Goal: Task Accomplishment & Management: Manage account settings

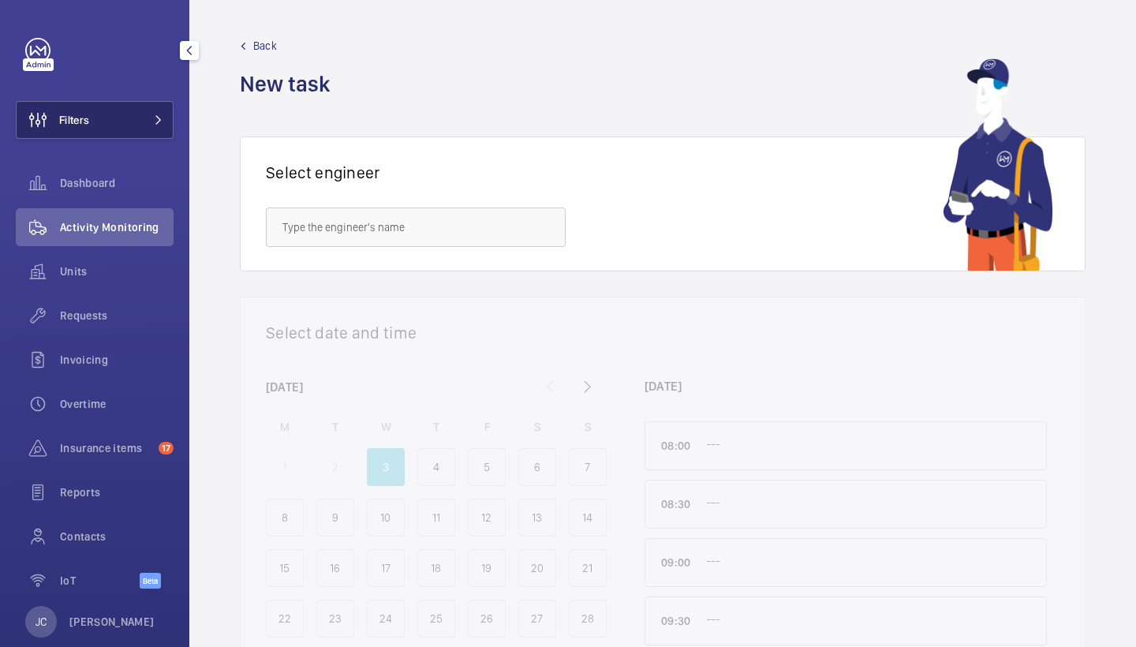
click at [153, 133] on button "Filters" at bounding box center [95, 120] width 158 height 38
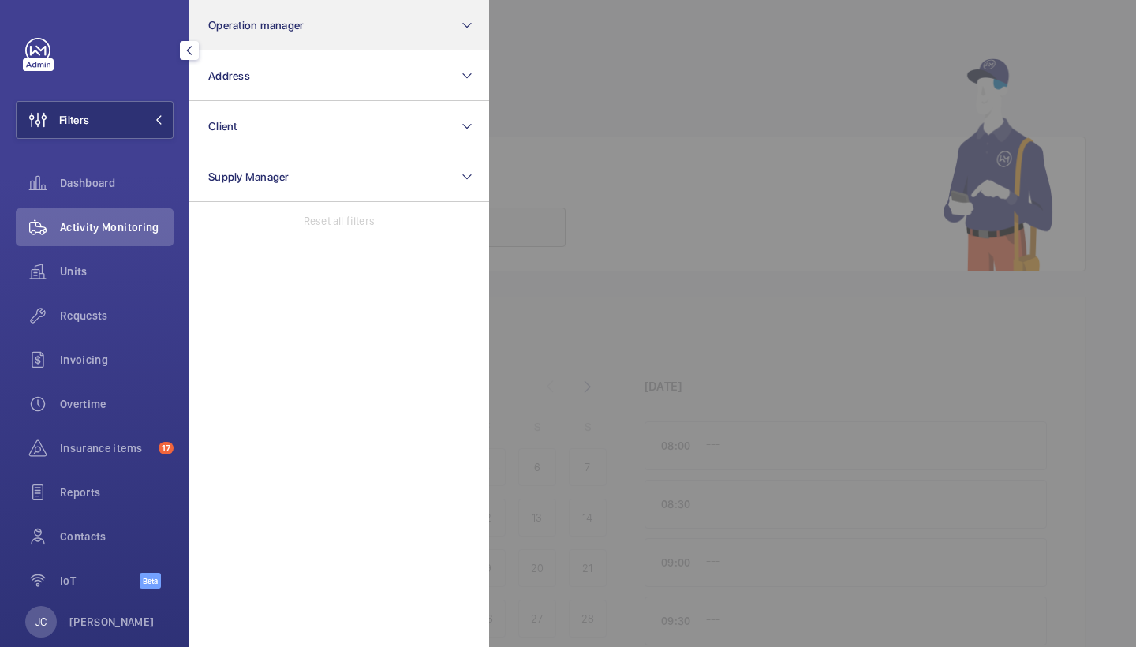
click at [285, 21] on span "Operation manager" at bounding box center [255, 25] width 95 height 13
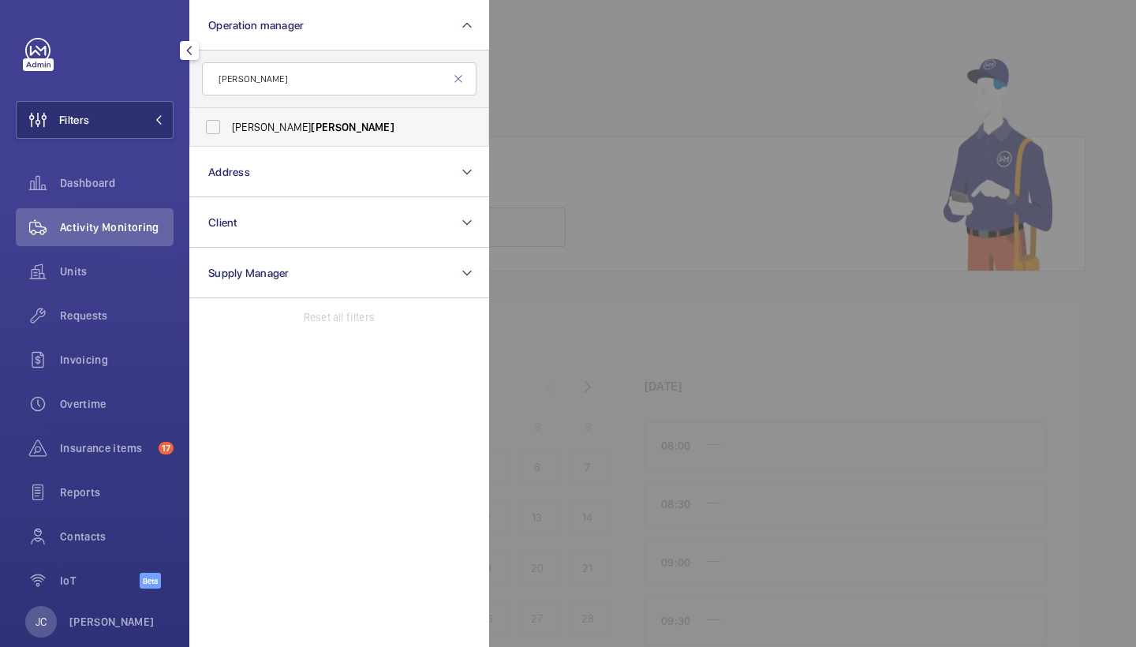
type input "[PERSON_NAME]"
click at [311, 128] on span "[PERSON_NAME]" at bounding box center [352, 127] width 83 height 13
click at [229, 128] on input "[PERSON_NAME]" at bounding box center [213, 127] width 32 height 32
checkbox input "true"
click at [455, 75] on mat-icon at bounding box center [458, 79] width 13 height 13
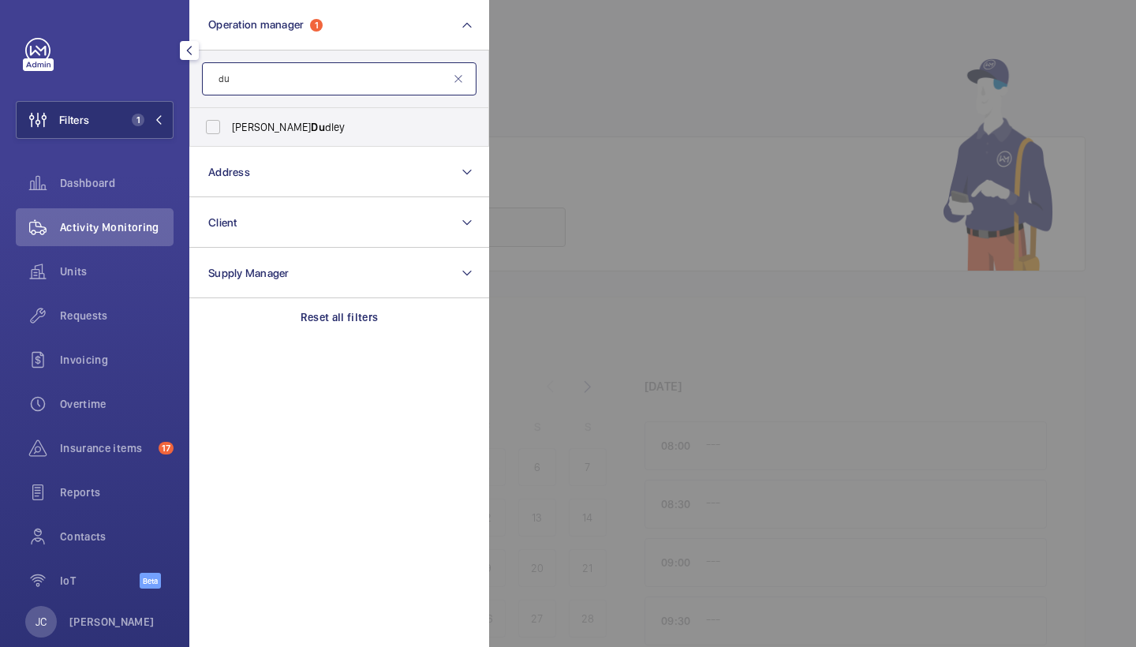
type input "d"
type input "tar"
click at [274, 134] on span "Connor Tar pey" at bounding box center [340, 127] width 217 height 16
click at [229, 134] on input "Connor Tar pey" at bounding box center [213, 127] width 32 height 32
checkbox input "true"
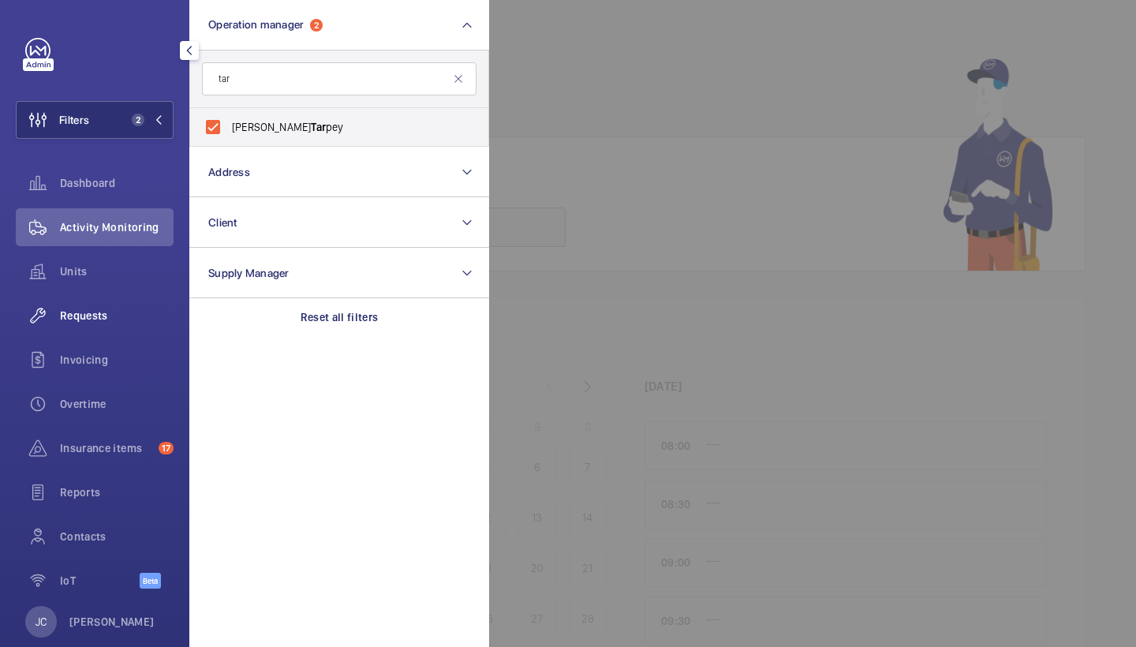
click at [120, 308] on div "Requests" at bounding box center [95, 316] width 158 height 38
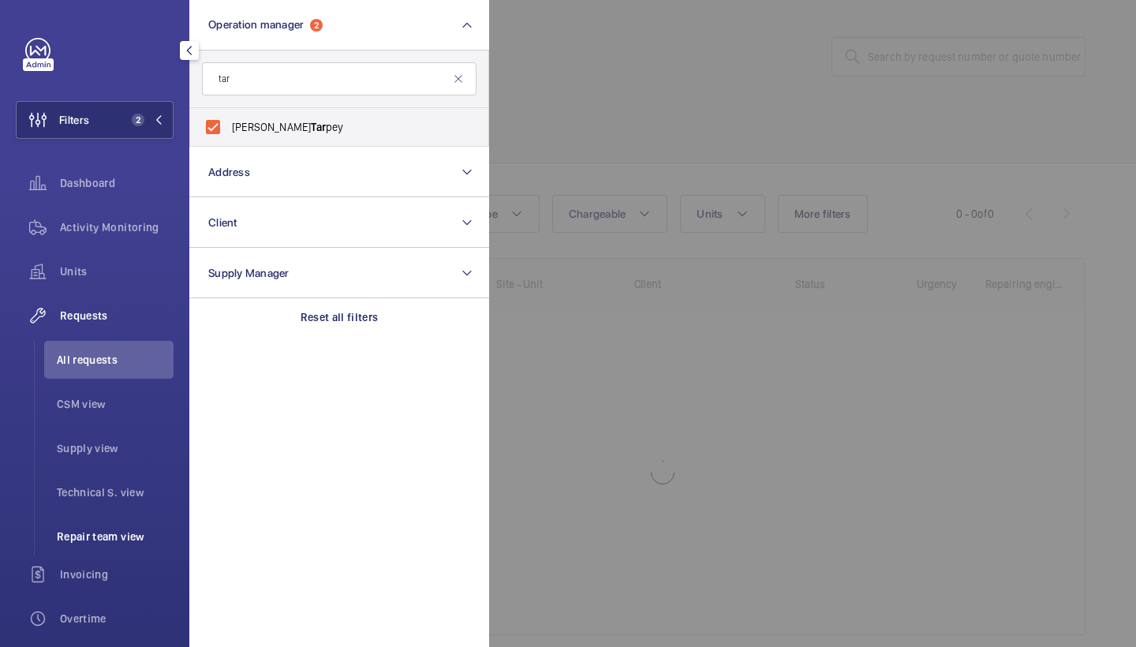
click at [102, 532] on span "Repair team view" at bounding box center [115, 536] width 117 height 16
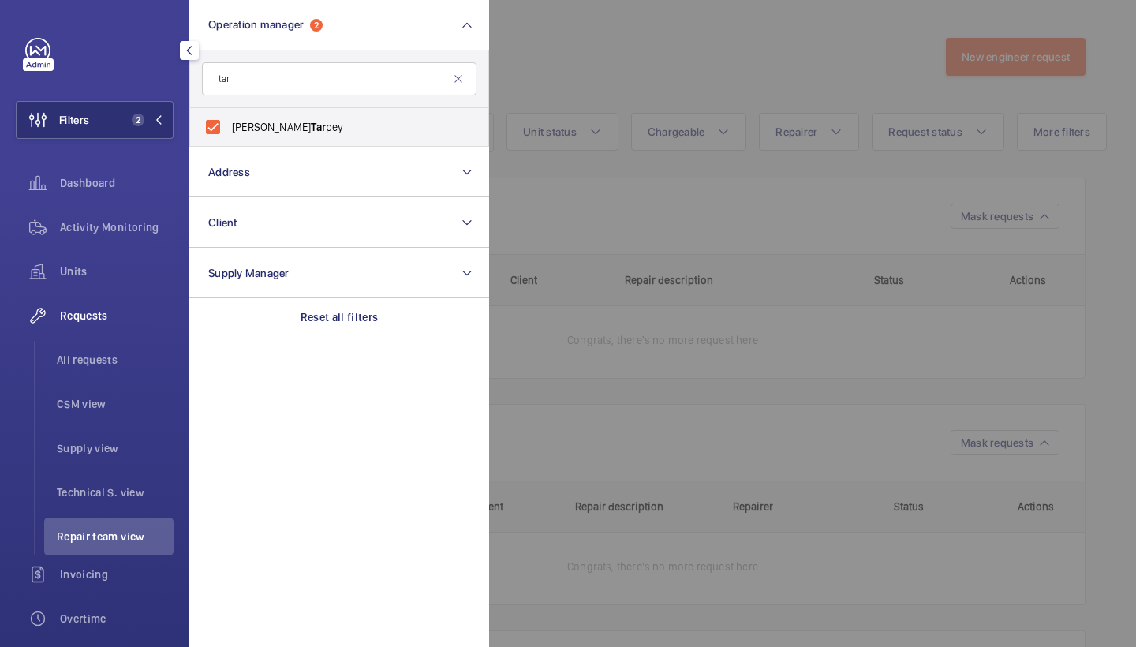
click at [758, 56] on div at bounding box center [1057, 323] width 1136 height 647
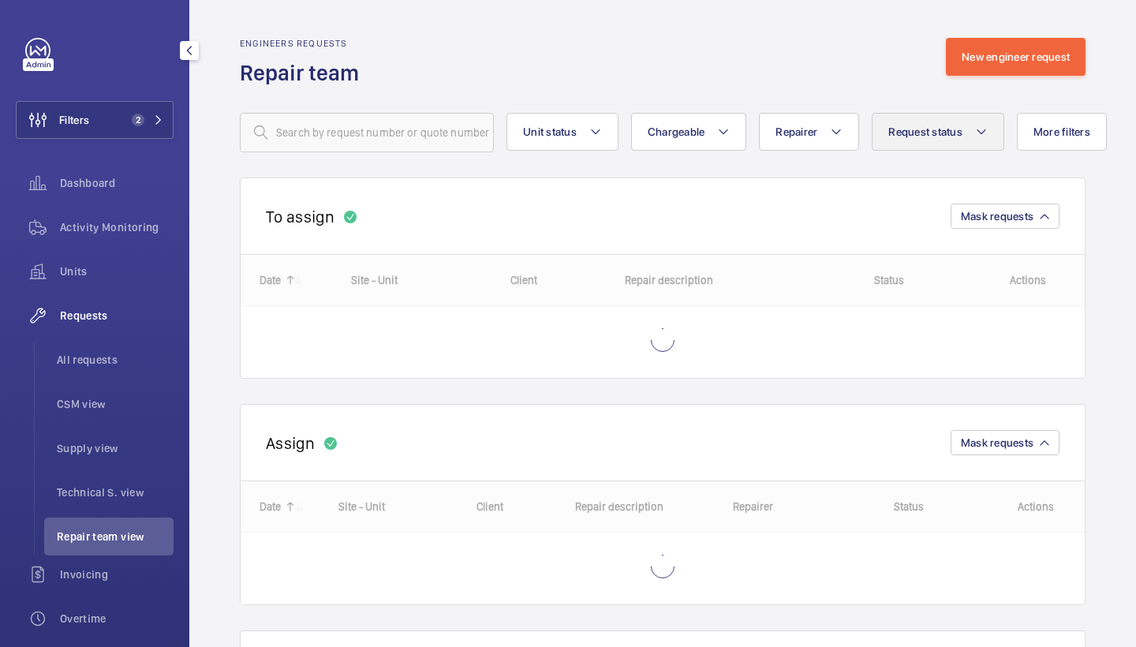
click at [921, 146] on button "Request status" at bounding box center [937, 132] width 132 height 38
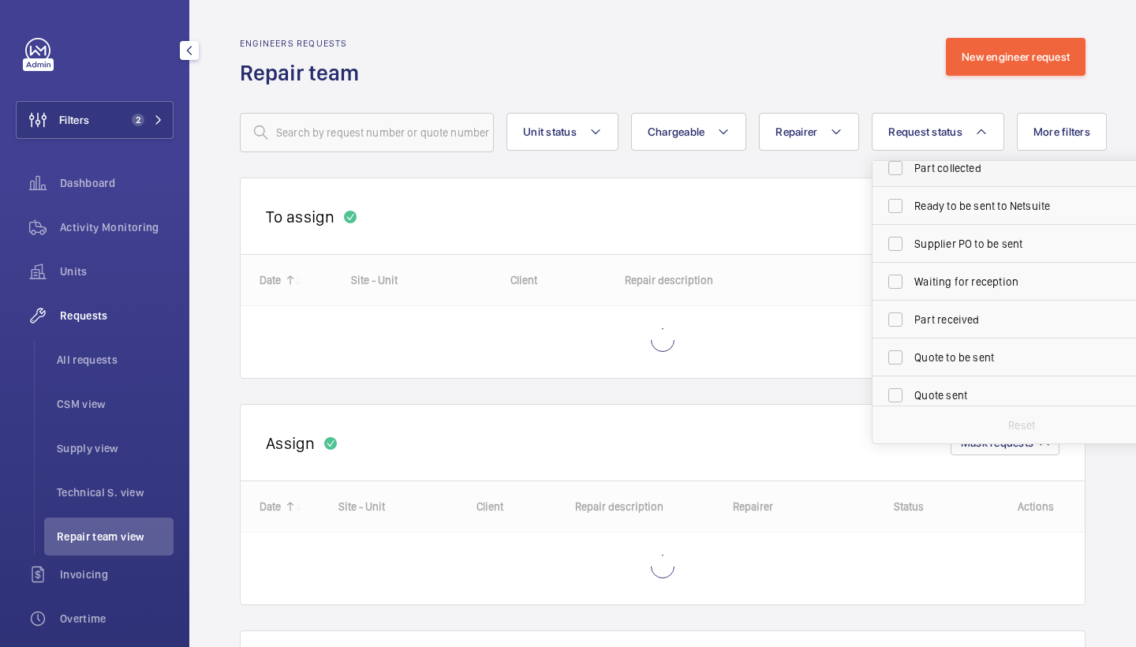
scroll to position [98, 0]
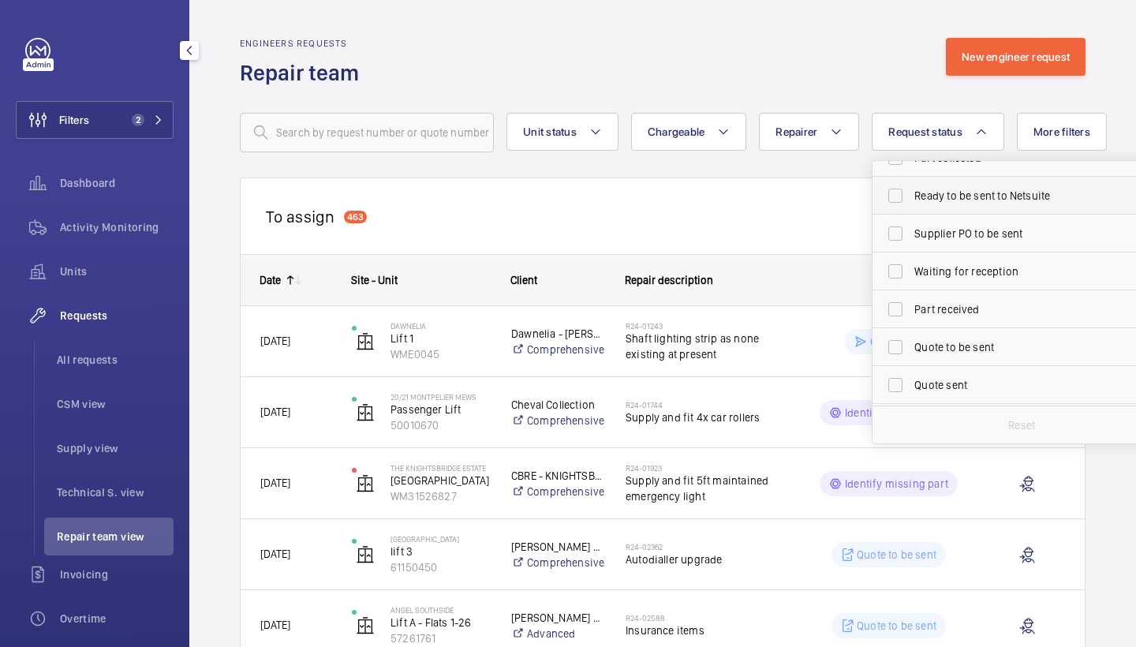
click at [954, 202] on span "Ready to be sent to Netsuite" at bounding box center [1022, 196] width 217 height 16
click at [911, 202] on input "Ready to be sent to Netsuite" at bounding box center [895, 196] width 32 height 32
checkbox input "true"
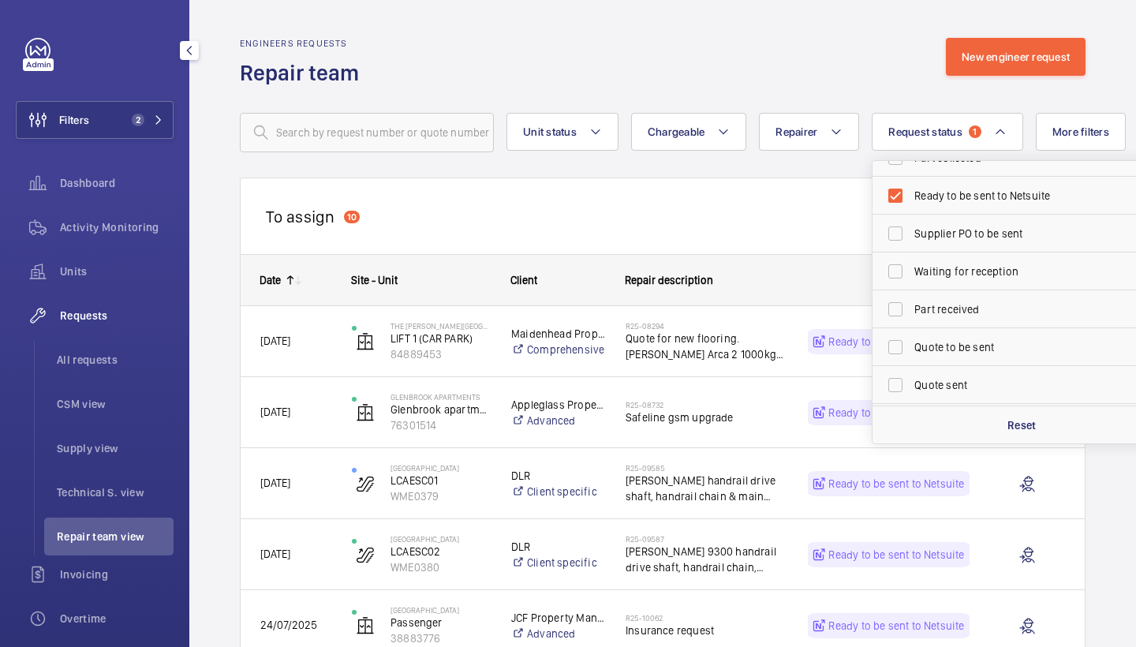
click at [853, 65] on div "Engineers requests Repair team New engineer request" at bounding box center [662, 63] width 845 height 50
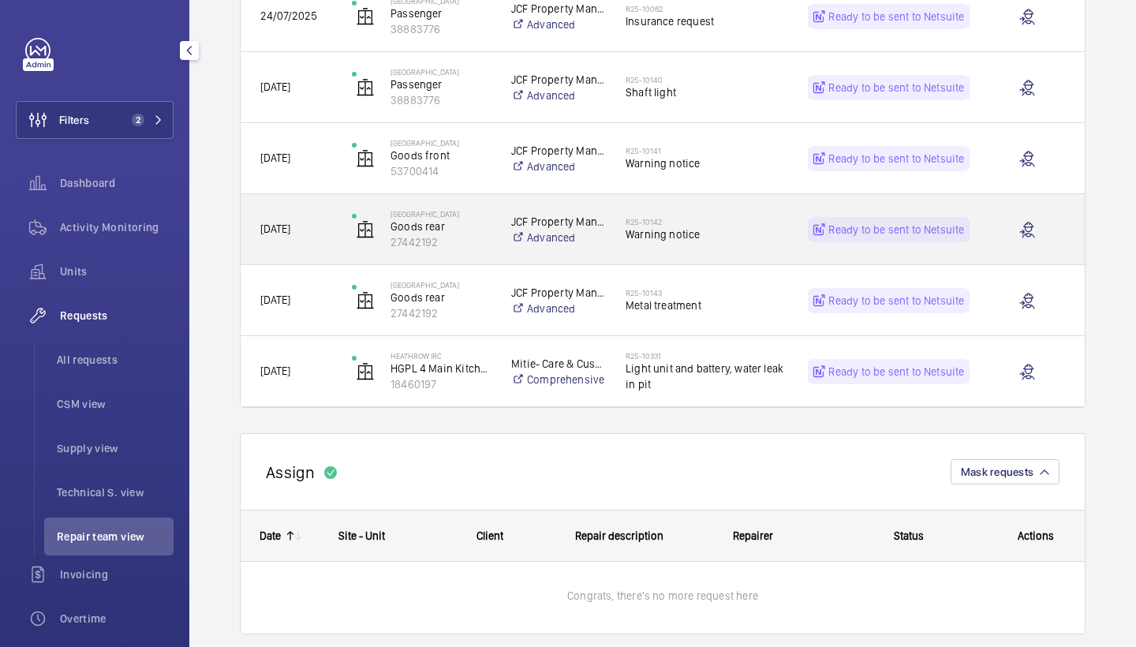
scroll to position [601, 0]
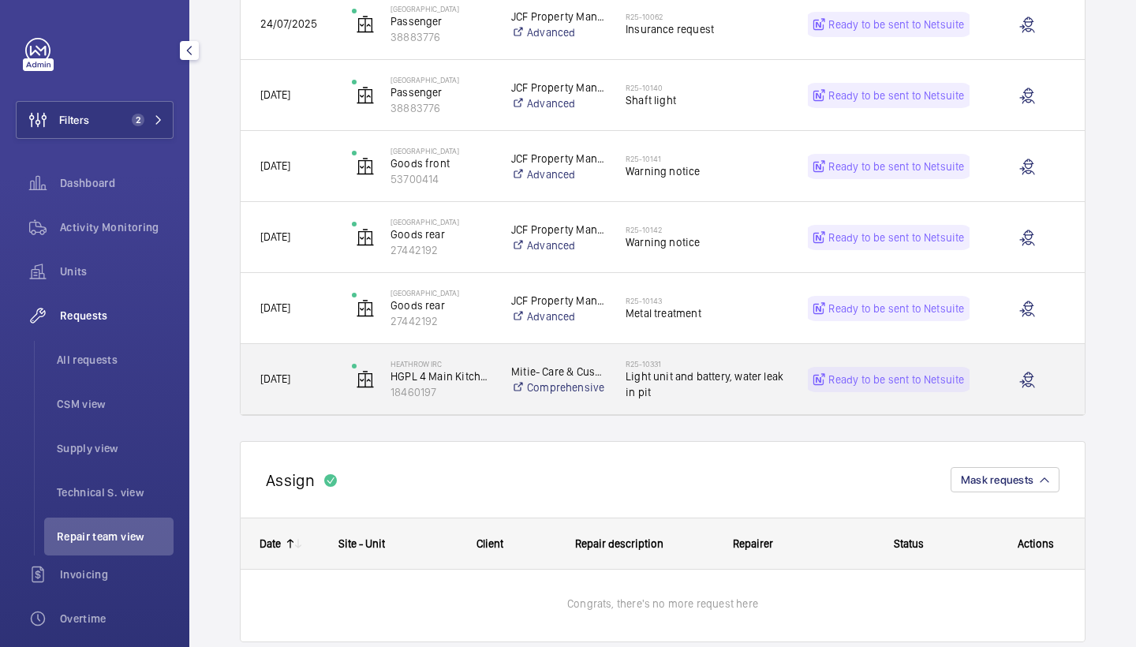
click at [689, 349] on div "R25-10331 Light unit and battery, water leak in pit" at bounding box center [696, 379] width 181 height 71
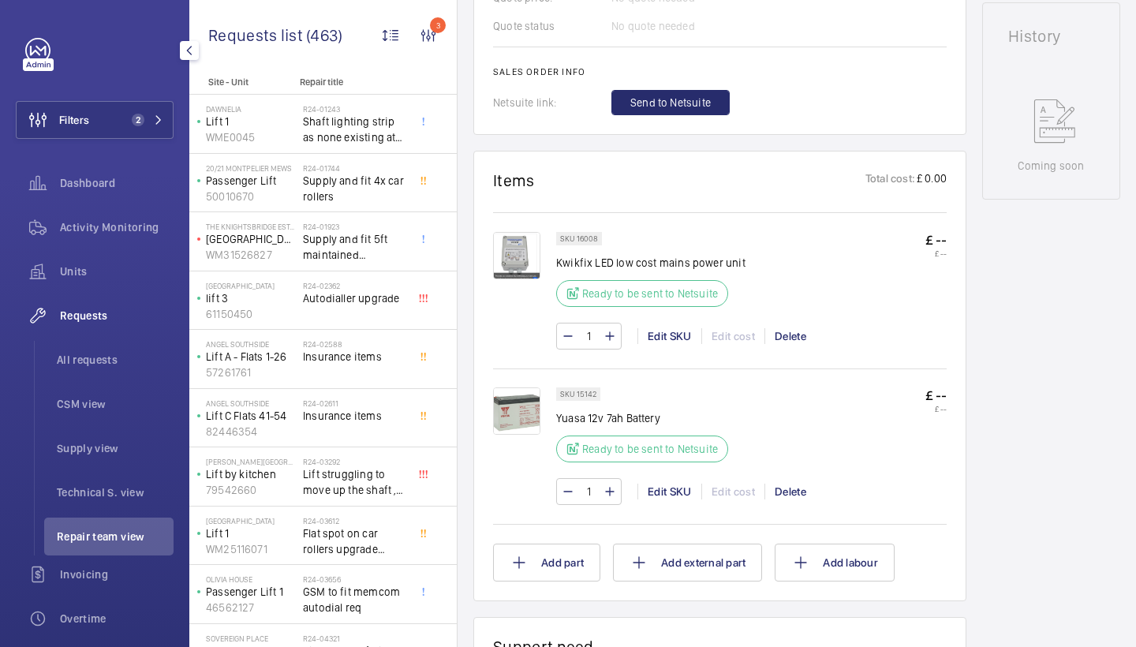
scroll to position [842, 0]
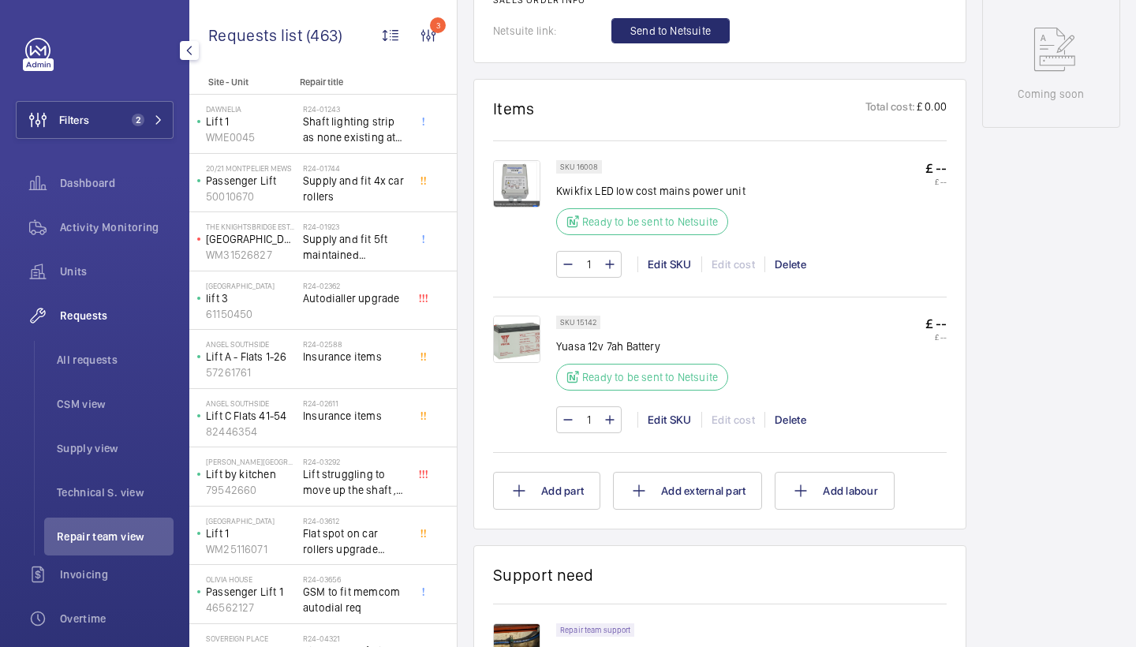
click at [499, 161] on img at bounding box center [516, 183] width 47 height 47
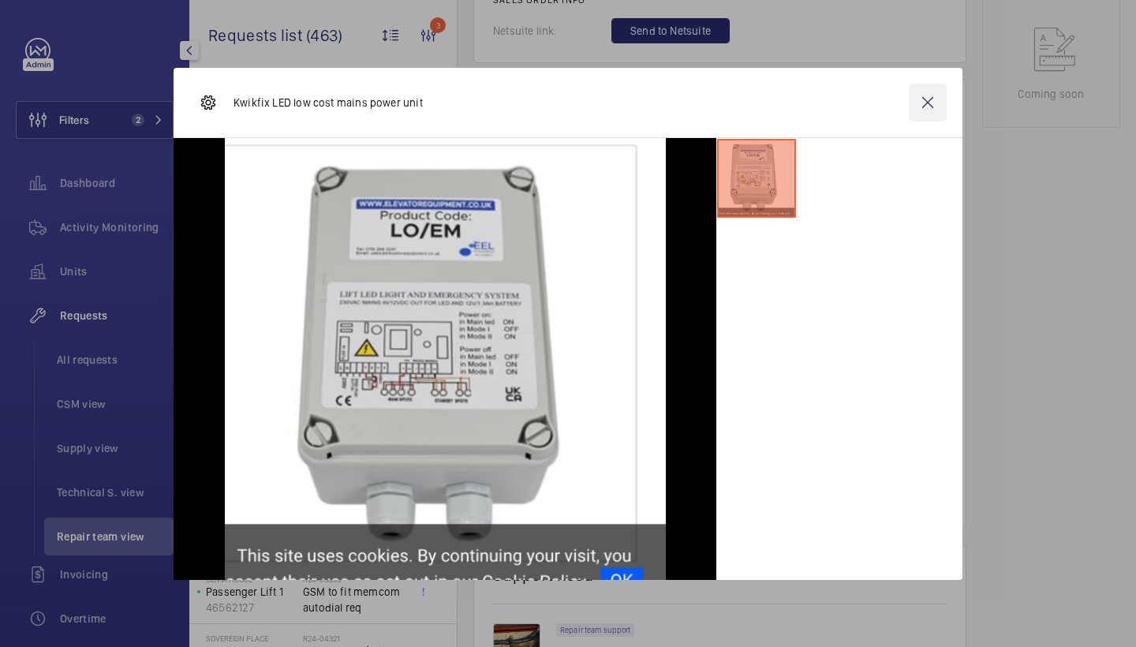
click at [930, 103] on wm-front-icon-button at bounding box center [927, 103] width 38 height 38
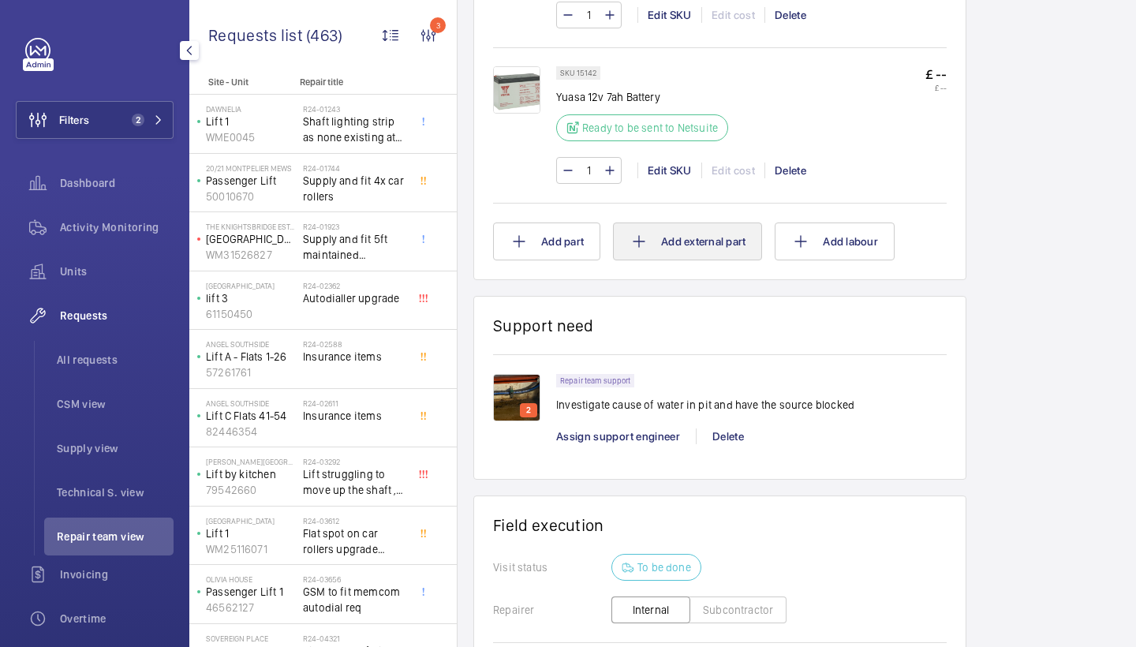
scroll to position [1115, 0]
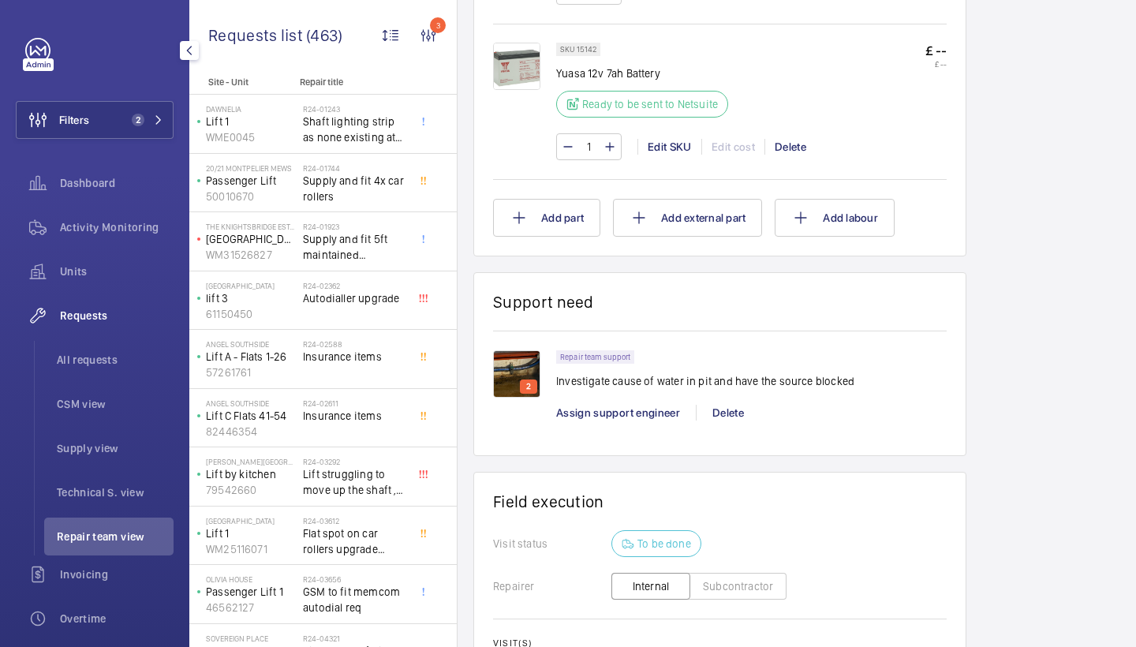
click at [528, 350] on img at bounding box center [516, 373] width 47 height 47
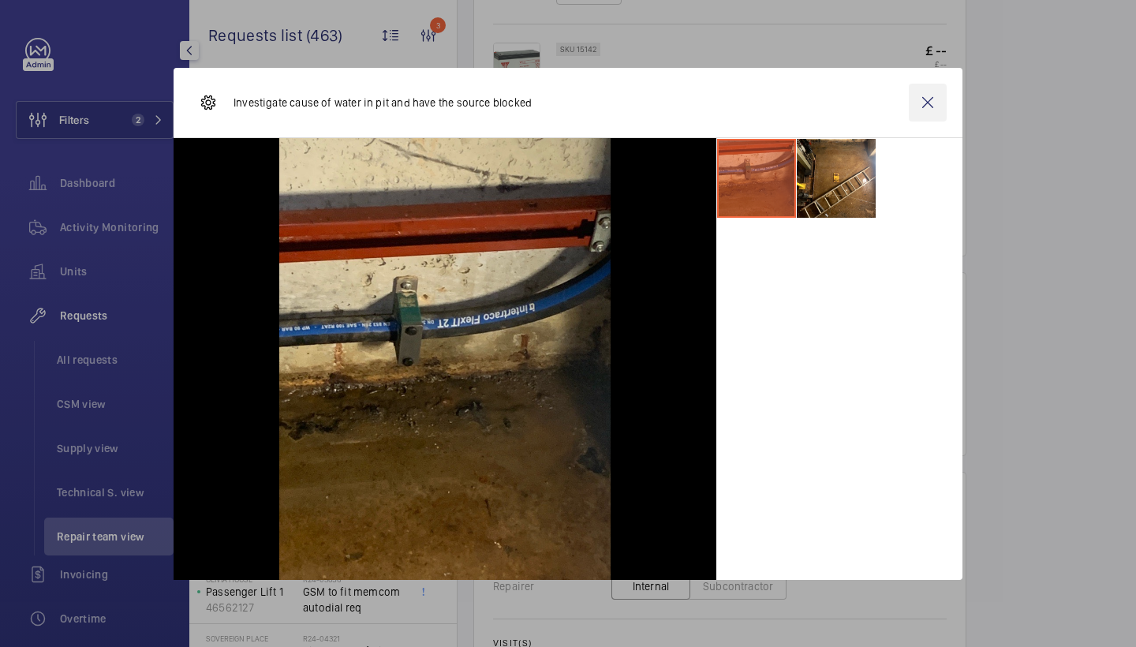
click at [919, 114] on wm-front-icon-button at bounding box center [927, 103] width 38 height 38
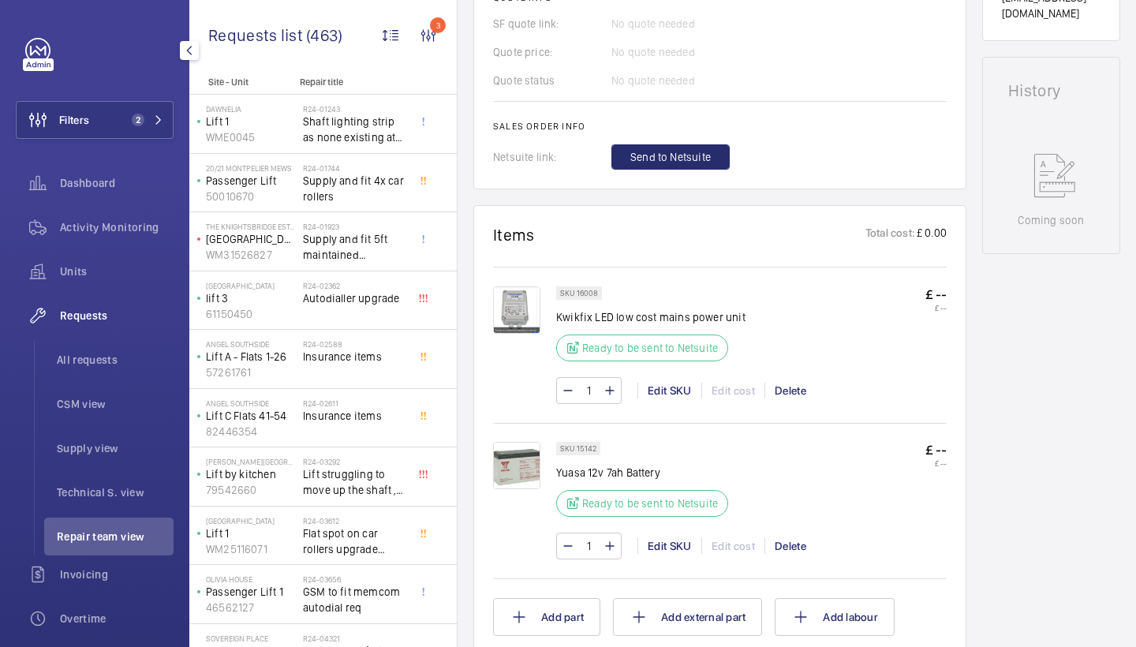
scroll to position [905, 0]
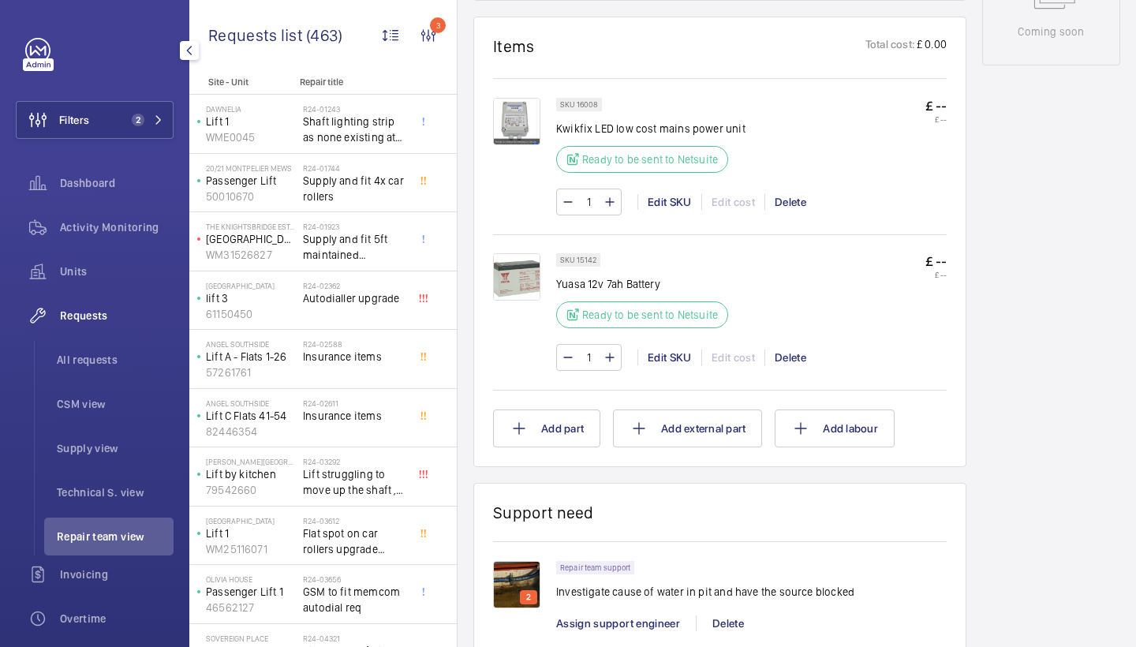
click at [515, 98] on img at bounding box center [516, 121] width 47 height 47
